Goal: Navigation & Orientation: Go to known website

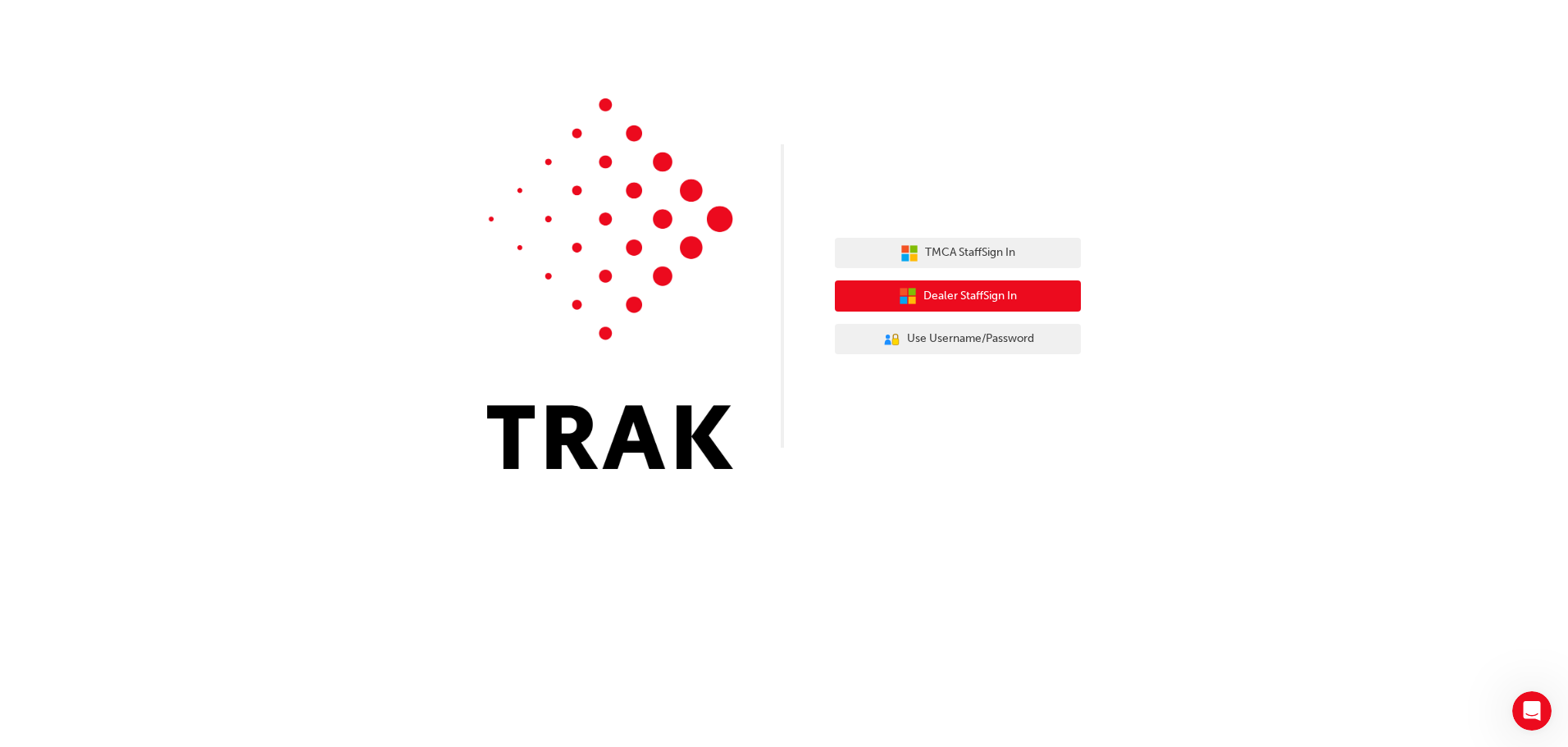
click at [970, 298] on span "Dealer Staff Sign In" at bounding box center [970, 296] width 93 height 19
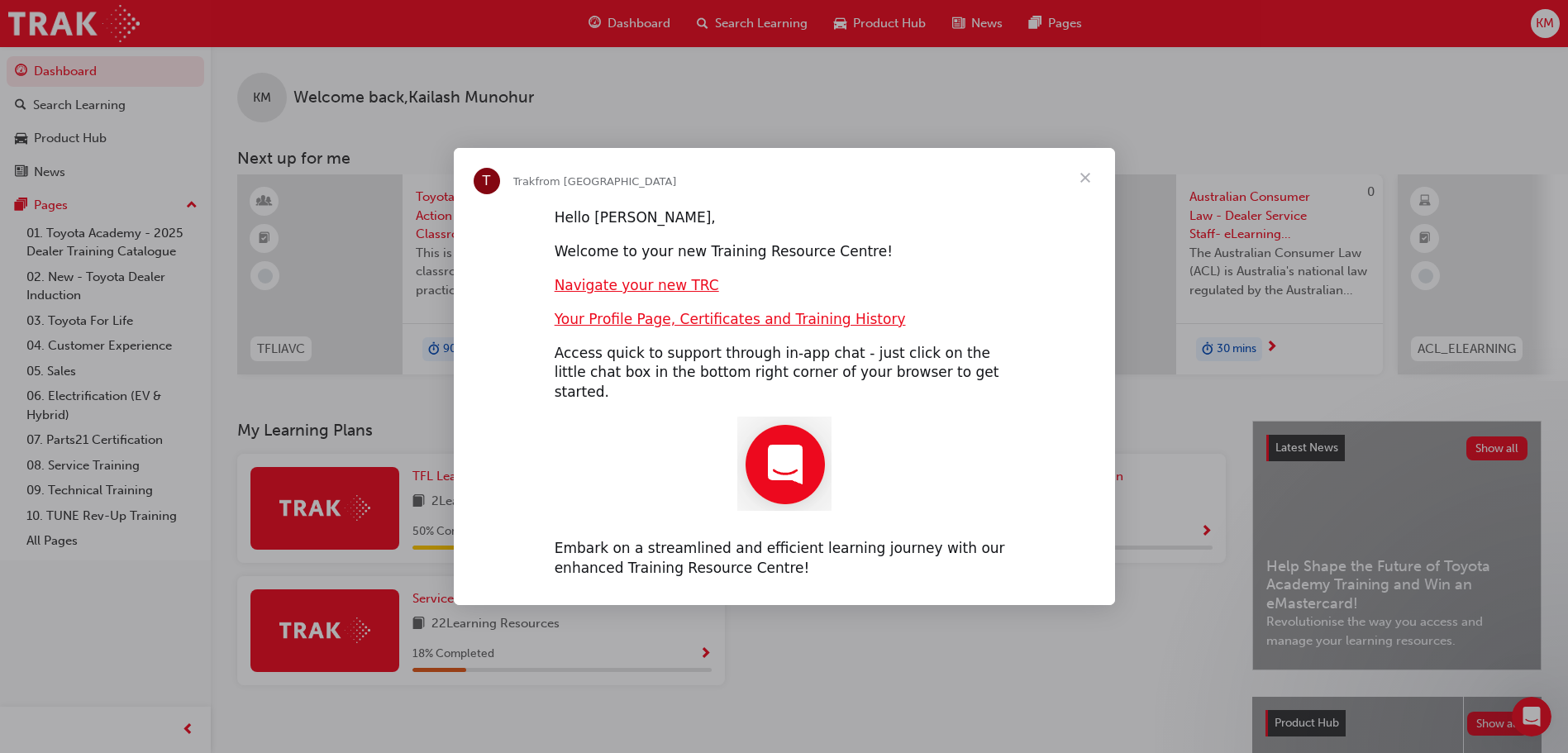
click at [1083, 186] on span "Close" at bounding box center [1085, 177] width 59 height 59
